Goal: Check status: Check status

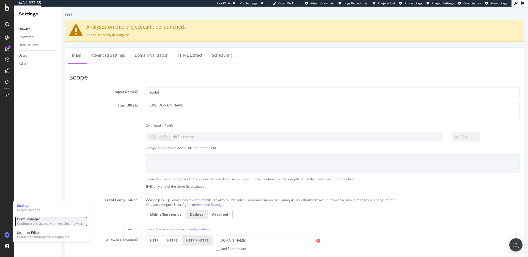
click at [24, 224] on div "Configure and access your website analyses" at bounding box center [50, 223] width 66 height 4
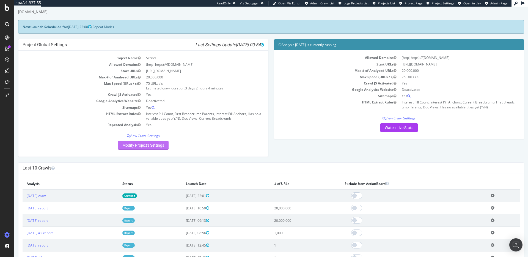
scroll to position [18, 0]
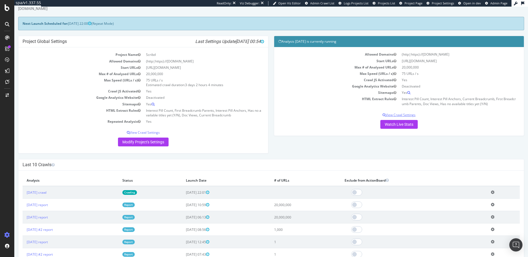
click at [396, 115] on p "View Crawl Settings" at bounding box center [398, 114] width 241 height 5
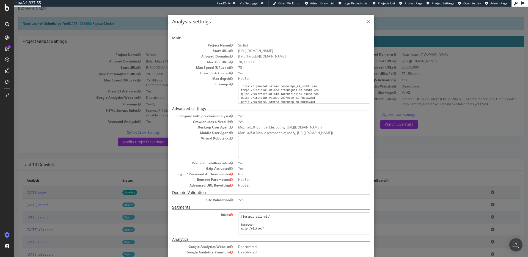
click at [367, 20] on span "×" at bounding box center [368, 22] width 3 height 8
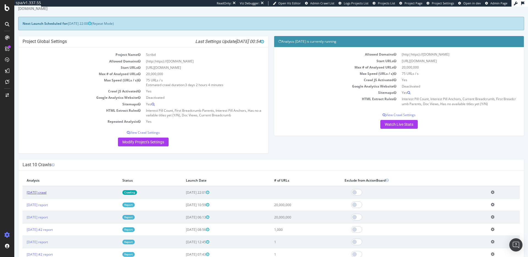
click at [46, 194] on link "2025 Oct. 2nd crawl" at bounding box center [37, 192] width 20 height 5
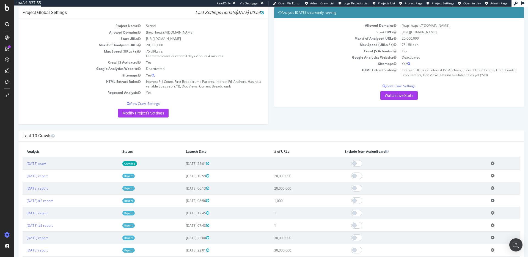
scroll to position [48, 0]
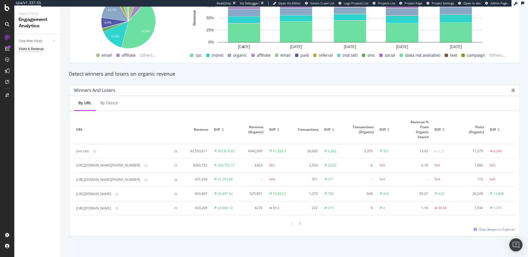
scroll to position [283, 0]
